Goal: Task Accomplishment & Management: Use online tool/utility

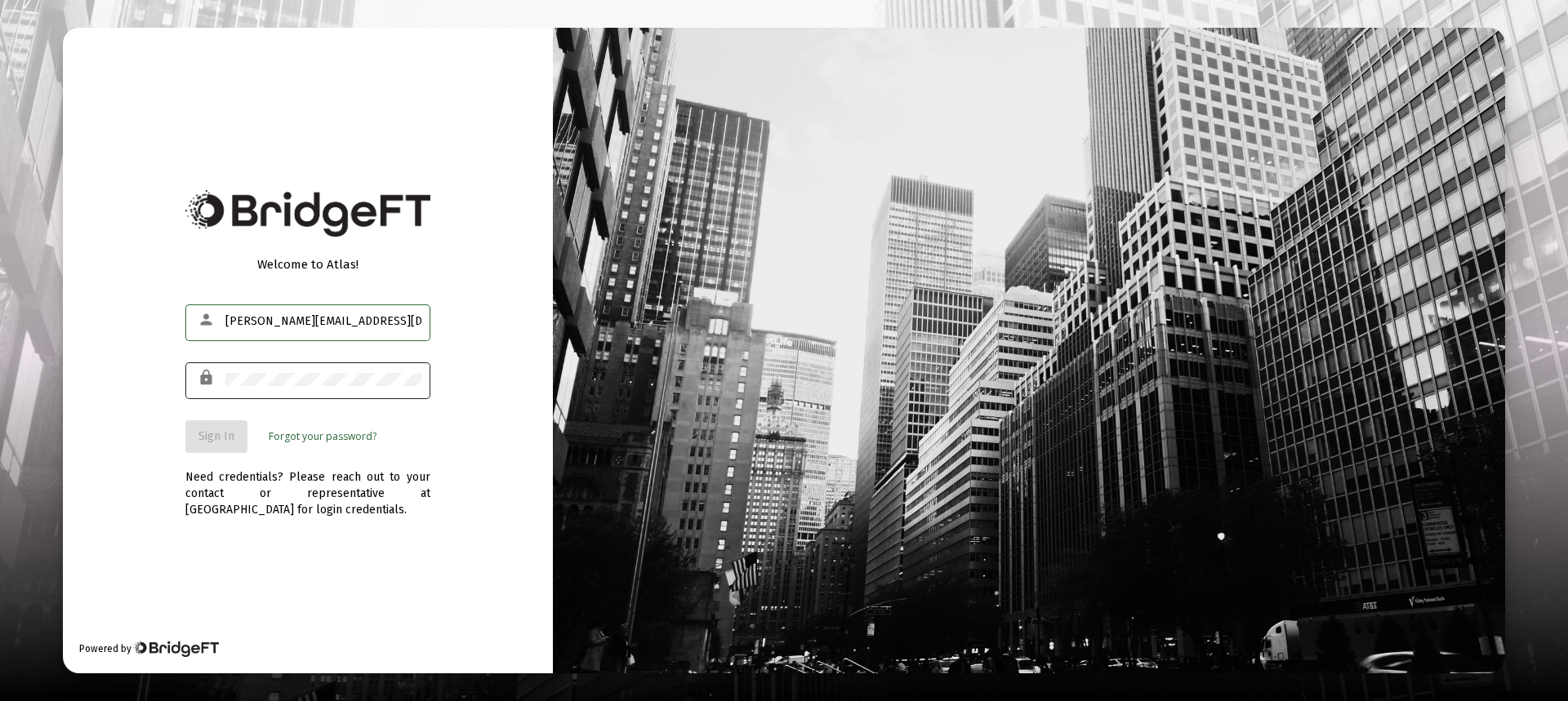
type input "[PERSON_NAME][EMAIL_ADDRESS][DOMAIN_NAME]"
click at [214, 430] on span "Sign In" at bounding box center [216, 437] width 36 height 14
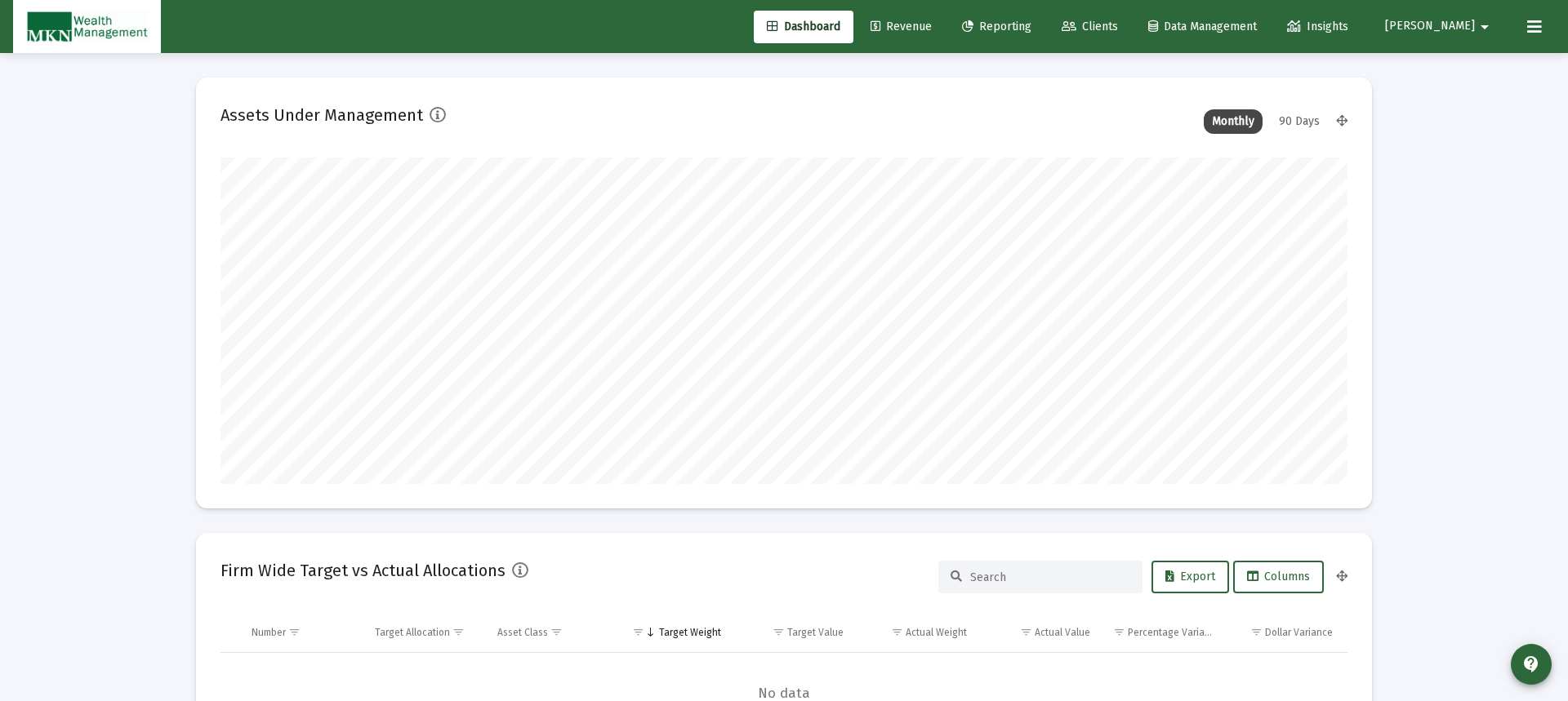
type input "[DATE]"
click at [919, 26] on span "Revenue" at bounding box center [889, 26] width 61 height 14
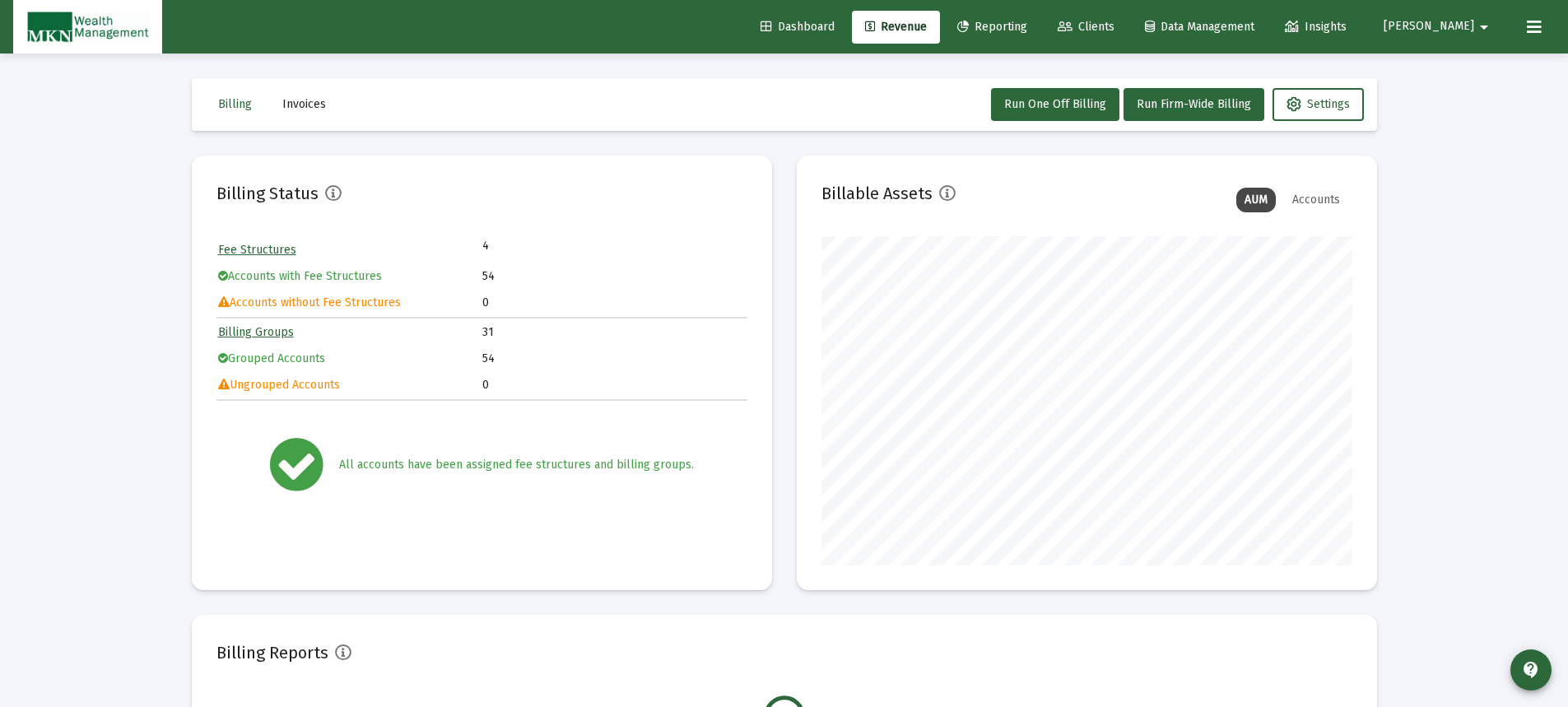
scroll to position [329, 530]
click at [1140, 100] on span "Run Firm-Wide Billing" at bounding box center [1194, 104] width 115 height 14
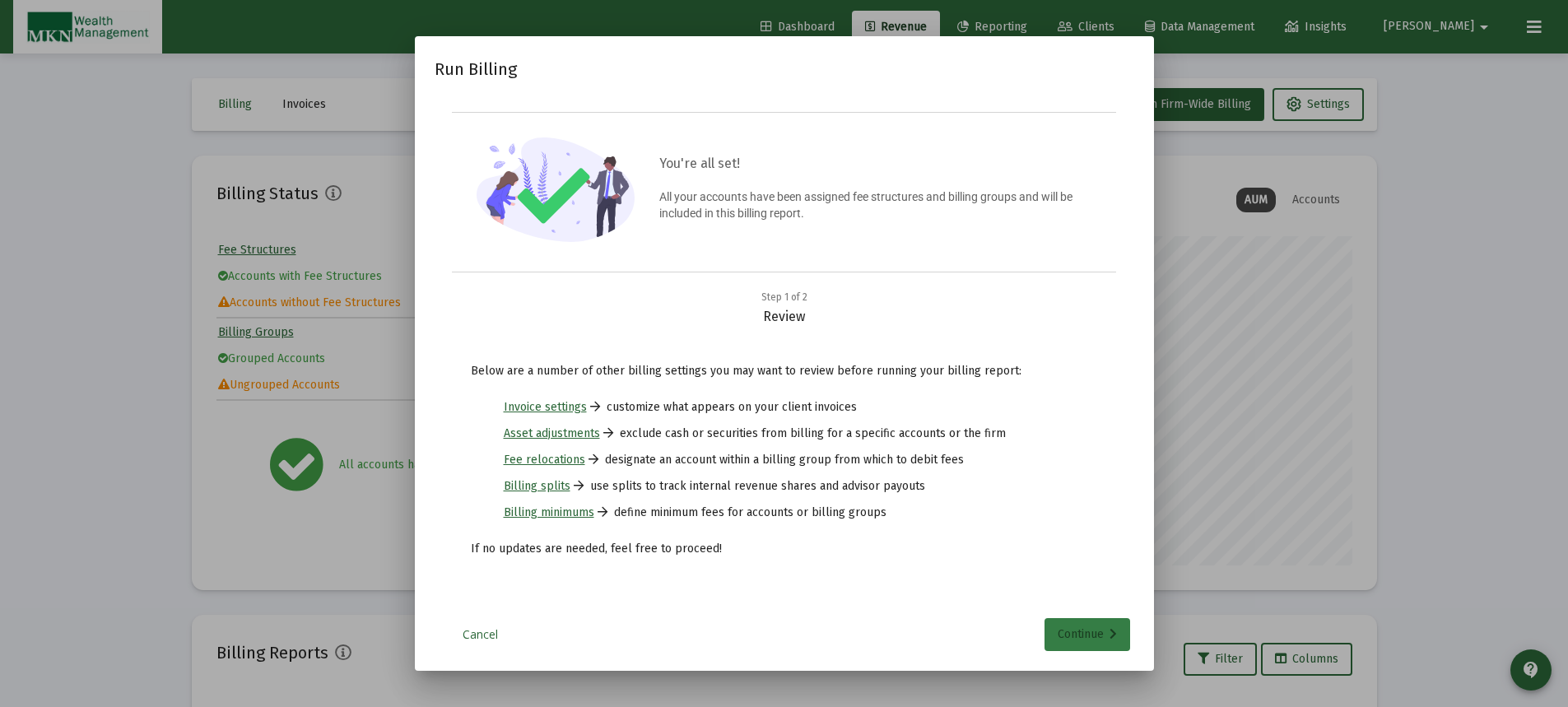
click at [1091, 628] on div "Continue" at bounding box center [1086, 634] width 59 height 33
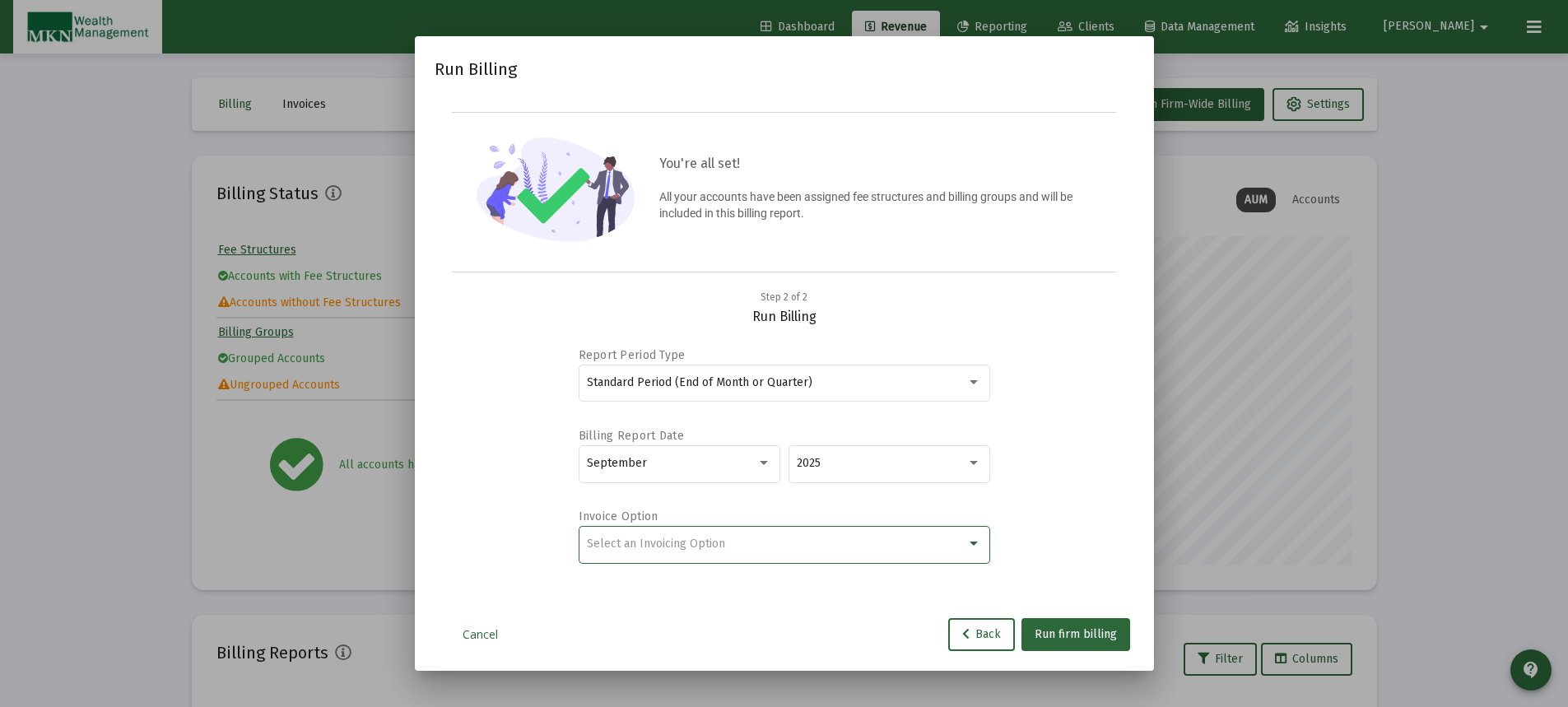
click at [970, 542] on div at bounding box center [973, 544] width 8 height 4
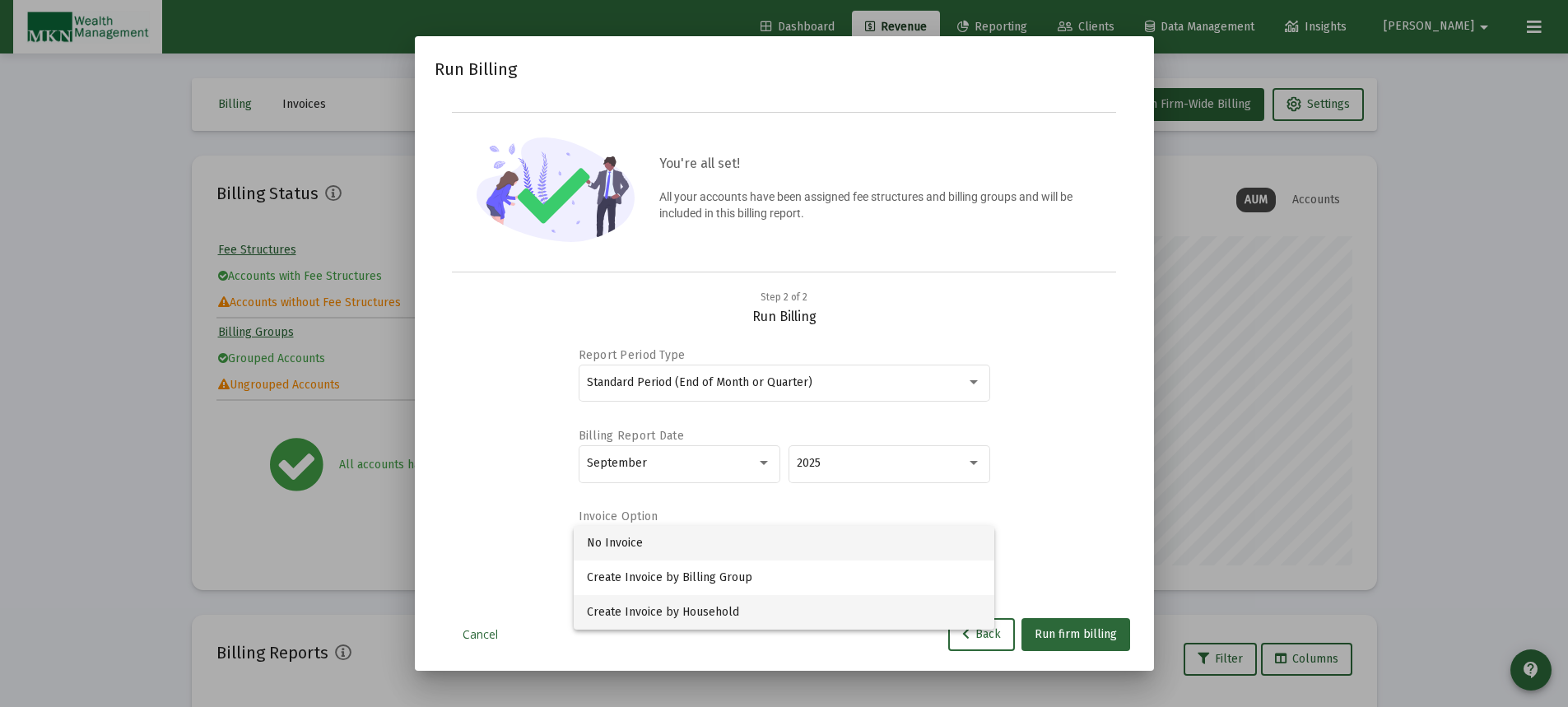
click at [913, 610] on span "Create Invoice by Household" at bounding box center [784, 612] width 394 height 34
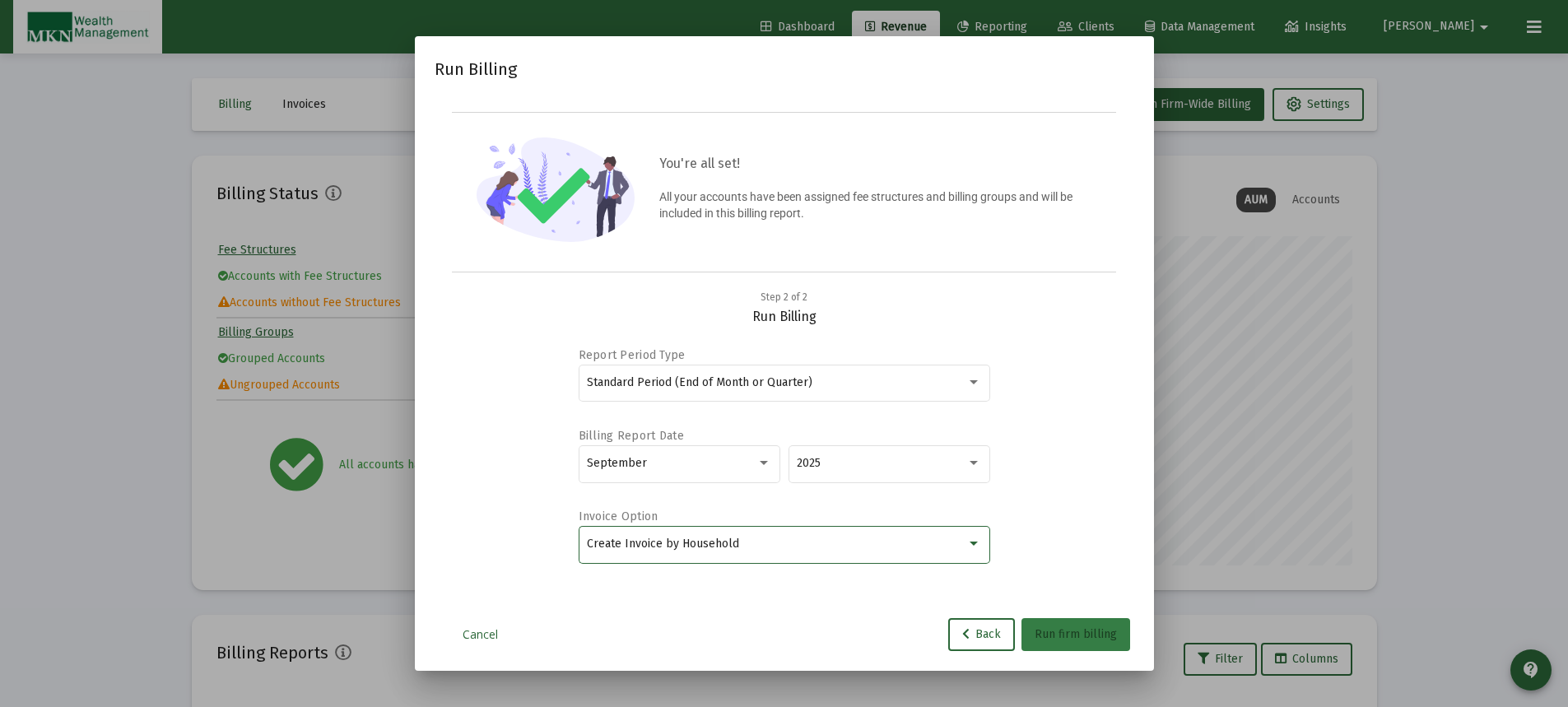
click at [1085, 630] on span "Run firm billing" at bounding box center [1075, 635] width 82 height 14
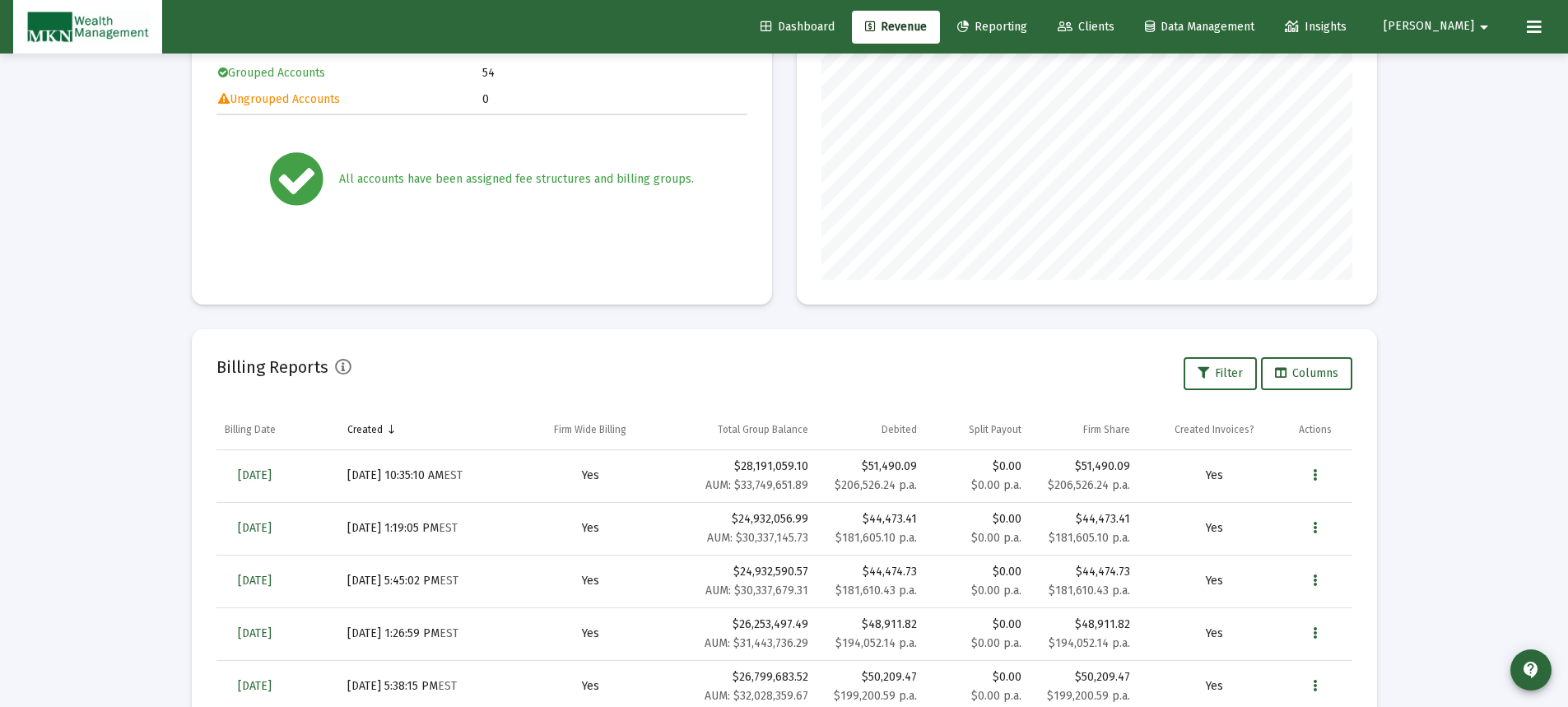
scroll to position [0, 0]
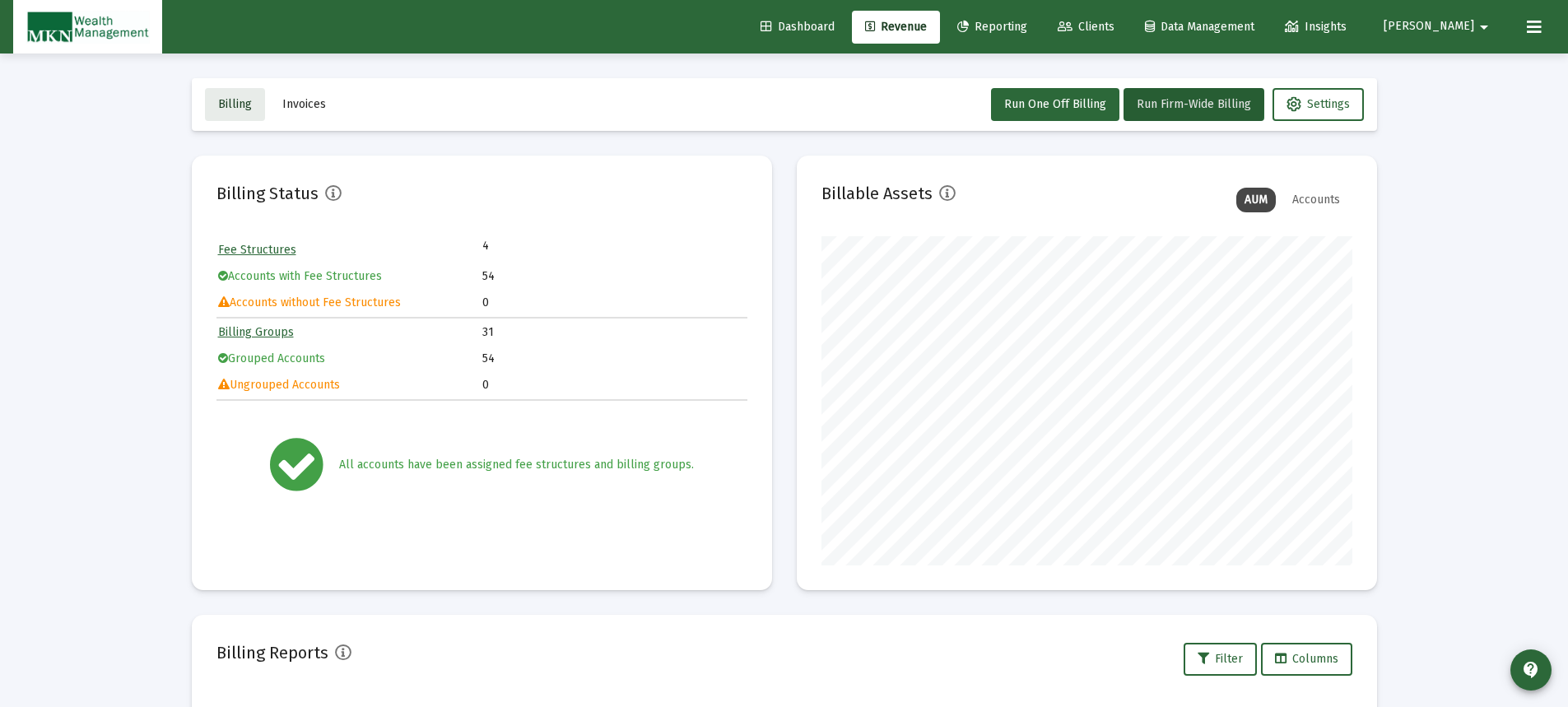
click at [226, 106] on span "Billing" at bounding box center [235, 104] width 34 height 14
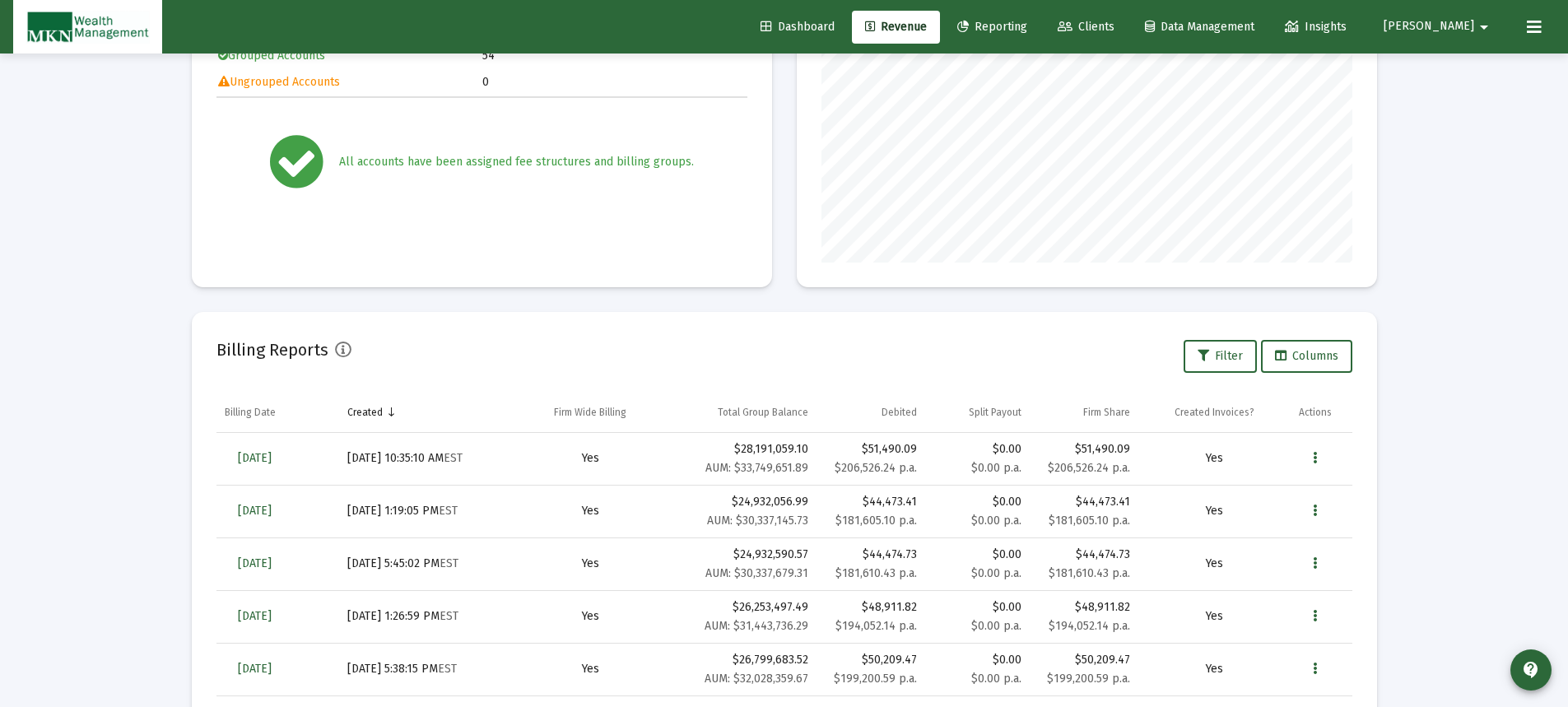
scroll to position [329, 0]
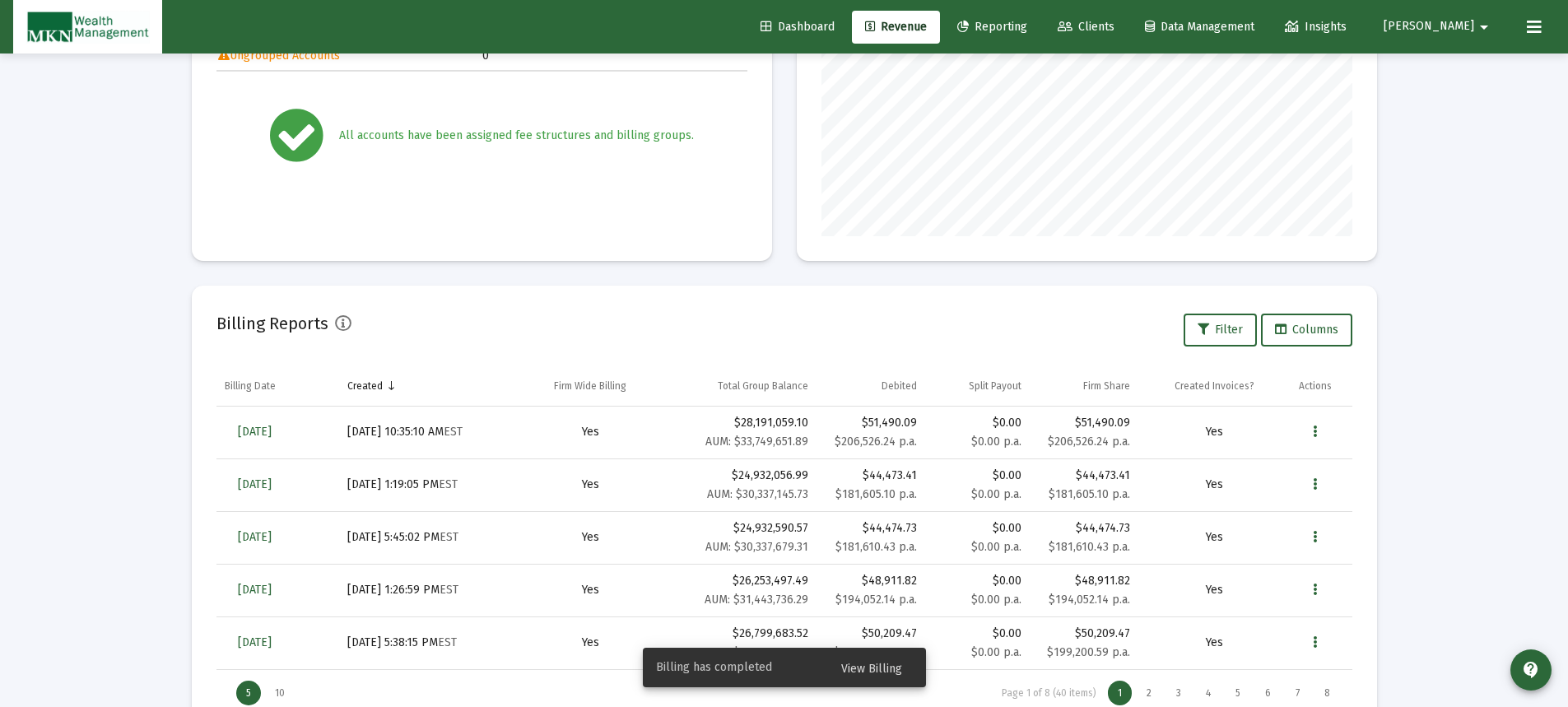
click at [856, 662] on span "View Billing" at bounding box center [871, 669] width 61 height 14
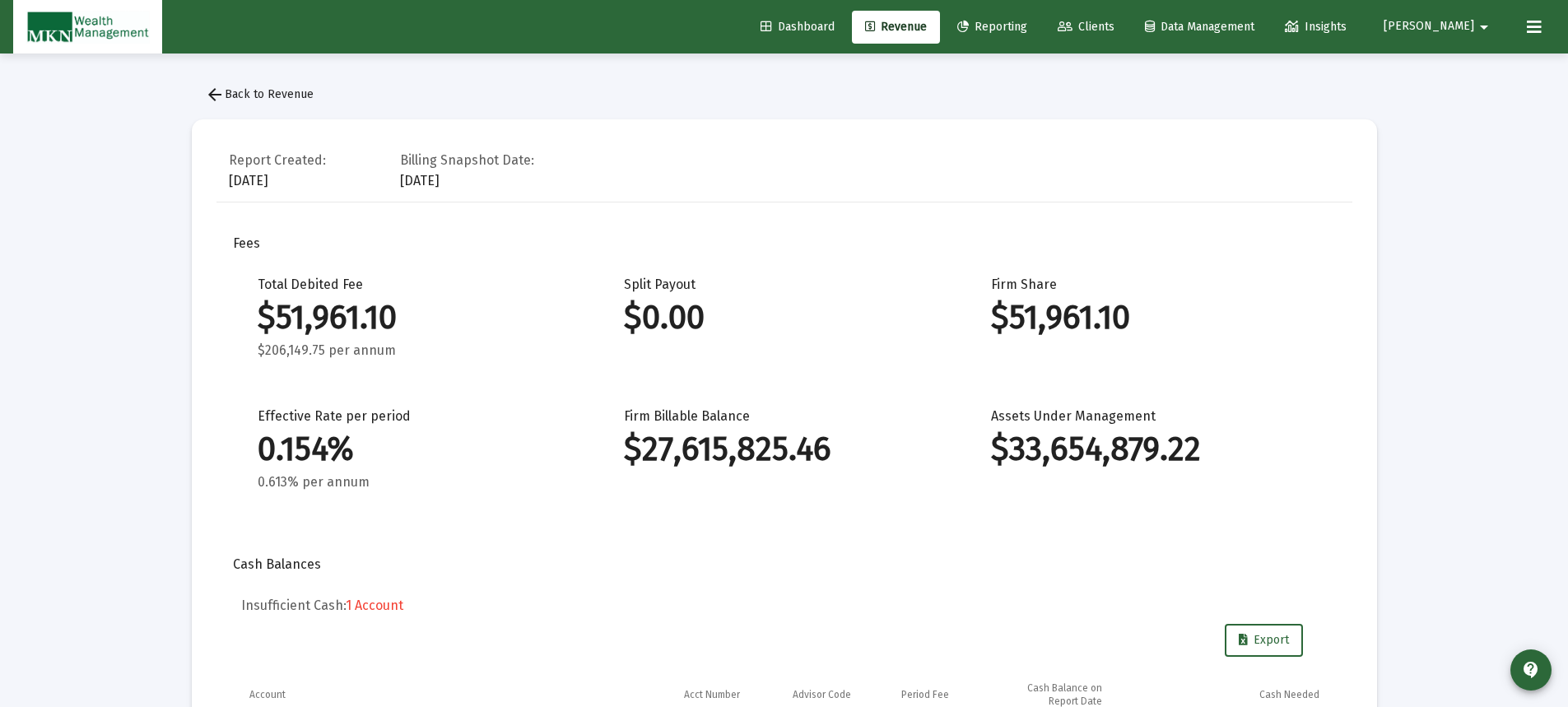
click at [263, 96] on span "arrow_back Back to Revenue" at bounding box center [259, 94] width 109 height 14
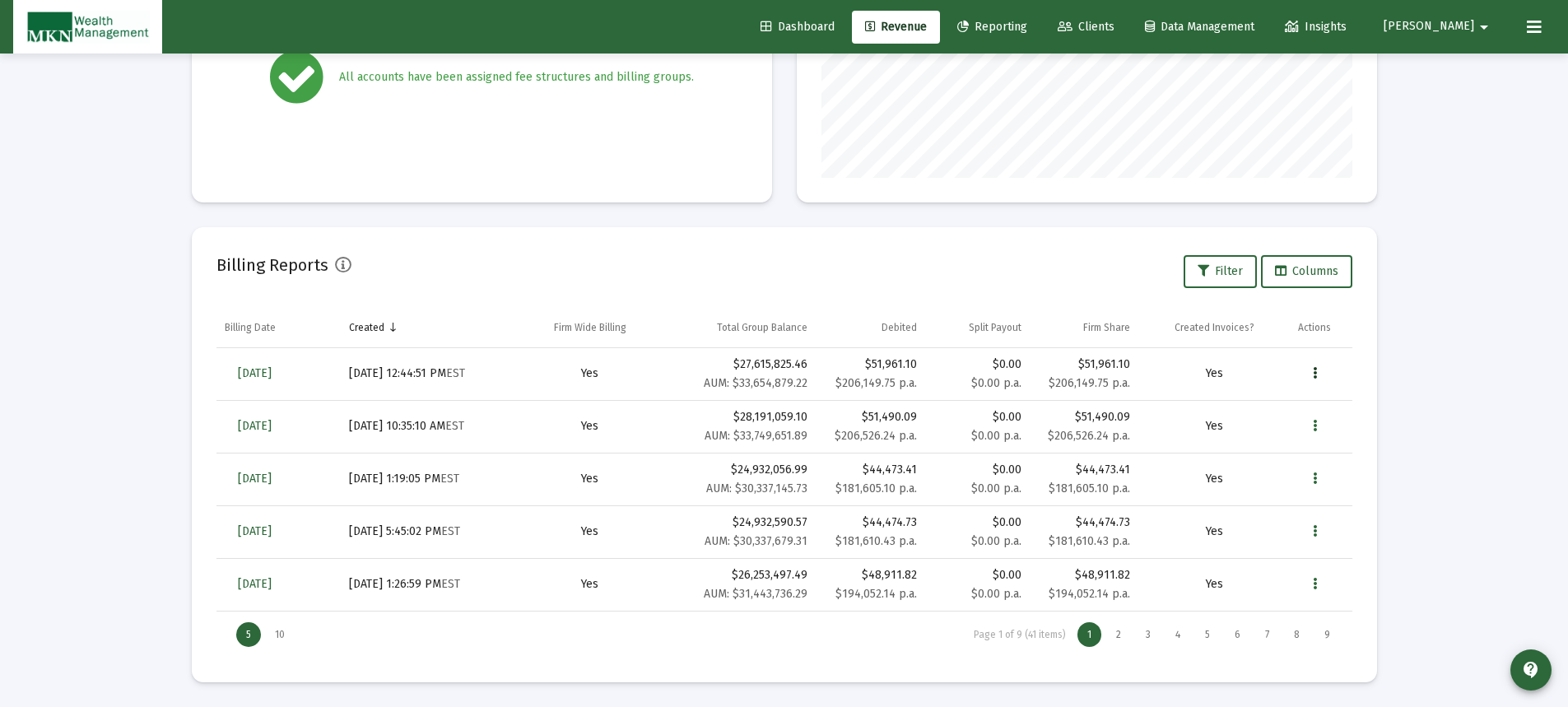
click at [1312, 365] on icon "Data grid" at bounding box center [1314, 373] width 4 height 19
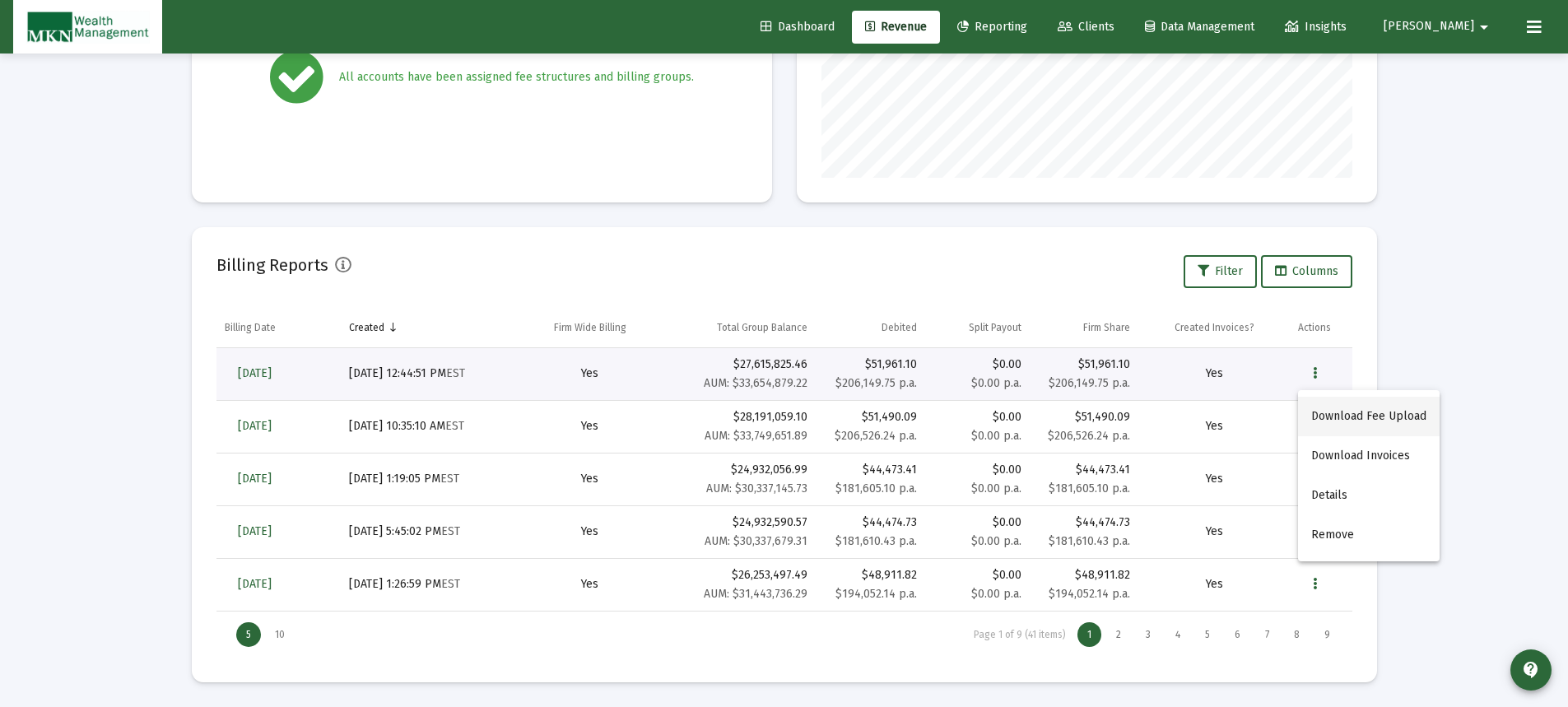
click at [1323, 420] on button "Download Fee Upload" at bounding box center [1369, 416] width 141 height 40
click at [1314, 367] on icon "Data grid" at bounding box center [1314, 373] width 4 height 19
click at [1338, 416] on button "Download Fee Upload" at bounding box center [1369, 416] width 141 height 40
